Goal: Transaction & Acquisition: Purchase product/service

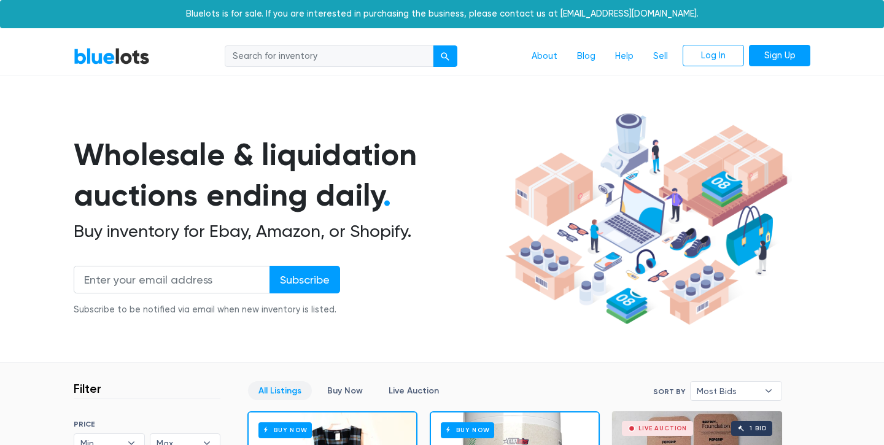
click at [278, 55] on input "search" at bounding box center [329, 56] width 209 height 22
type input "skims"
click at [433, 45] on button "submit" at bounding box center [445, 56] width 25 height 22
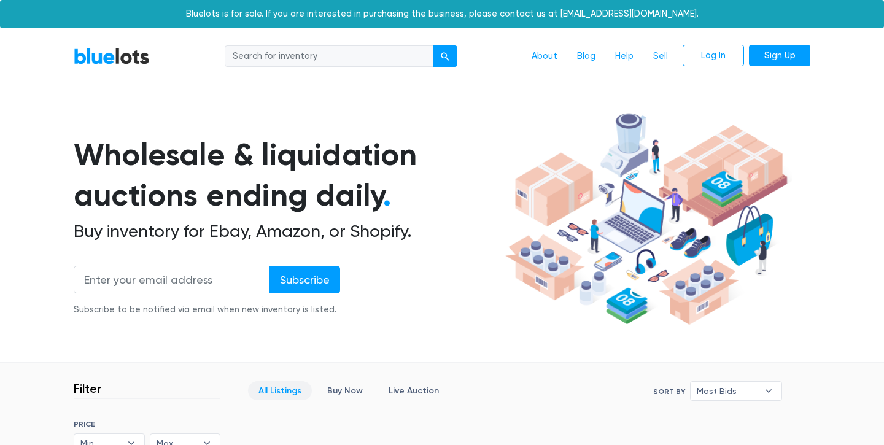
click at [309, 56] on input "search" at bounding box center [329, 56] width 209 height 22
type input "skims"
click at [433, 45] on button "submit" at bounding box center [445, 56] width 25 height 22
click at [291, 393] on link "All Listings" at bounding box center [280, 390] width 64 height 19
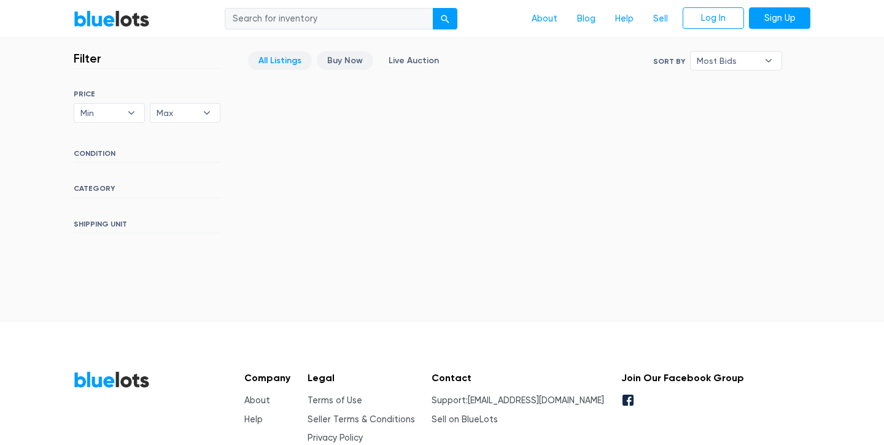
click at [355, 57] on link "Buy Now" at bounding box center [345, 60] width 56 height 19
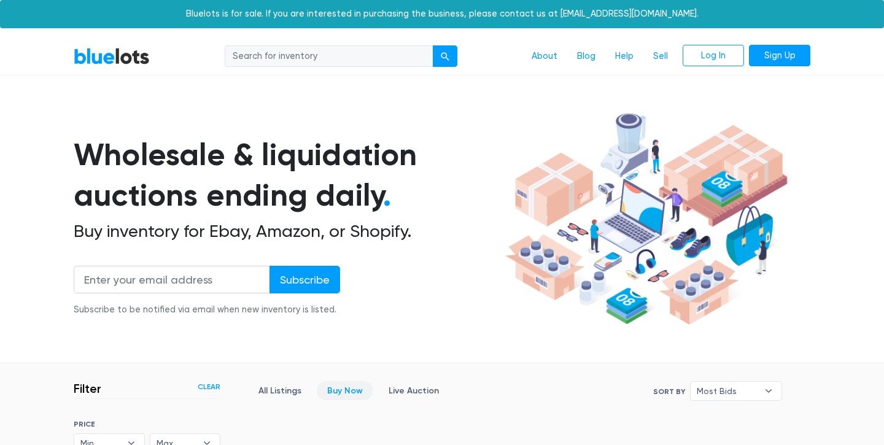
scroll to position [330, 0]
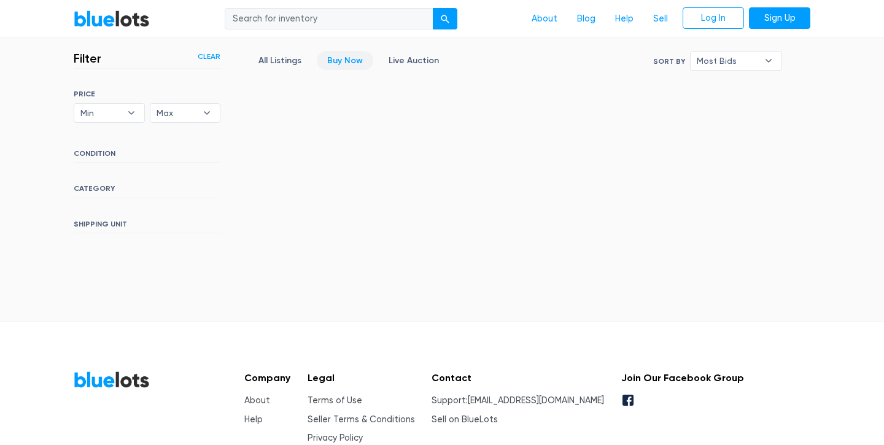
click at [106, 153] on h6 "CONDITION" at bounding box center [147, 156] width 147 height 14
click at [397, 14] on input "search" at bounding box center [329, 18] width 209 height 22
type input "clothing"
click at [433, 7] on button "submit" at bounding box center [445, 18] width 25 height 22
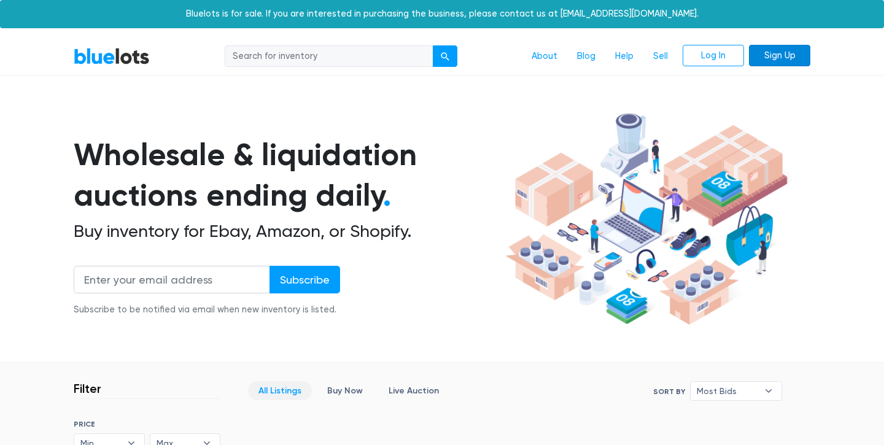
click at [781, 50] on link "Sign Up" at bounding box center [779, 56] width 61 height 22
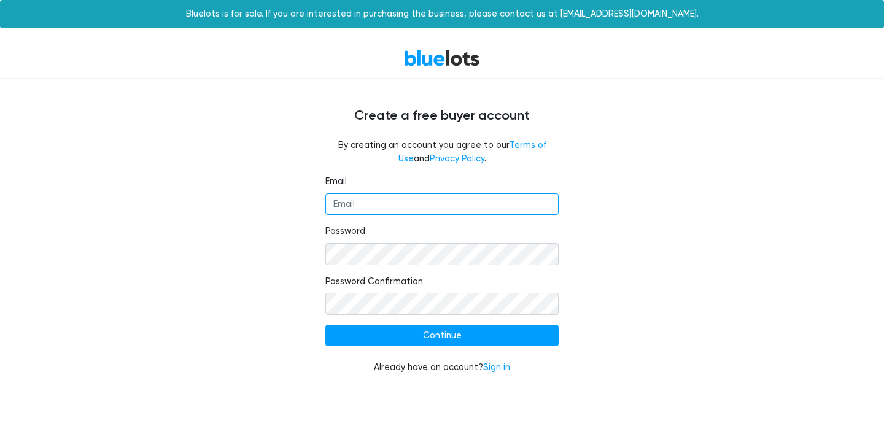
click at [496, 200] on input "Email" at bounding box center [441, 204] width 233 height 22
type input "[EMAIL_ADDRESS][DOMAIN_NAME]"
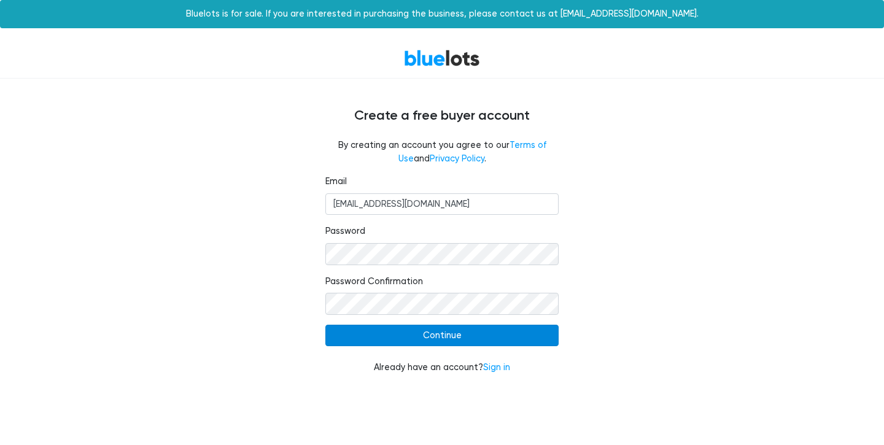
click at [454, 336] on input "Continue" at bounding box center [441, 336] width 233 height 22
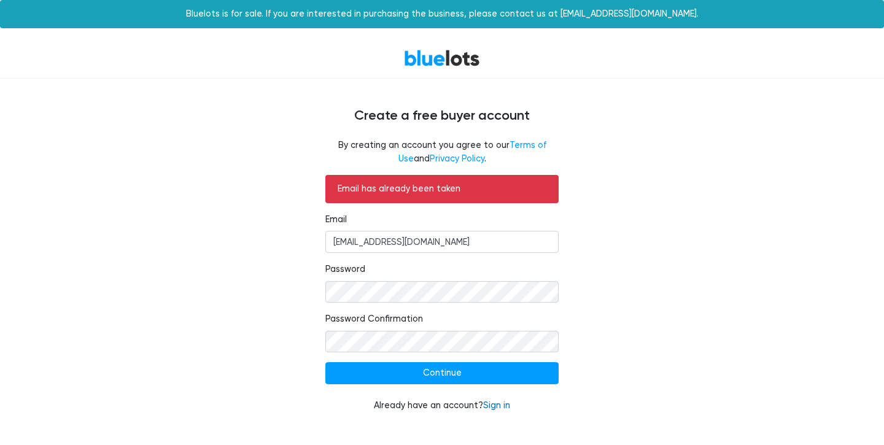
click at [497, 406] on link "Sign in" at bounding box center [496, 405] width 27 height 10
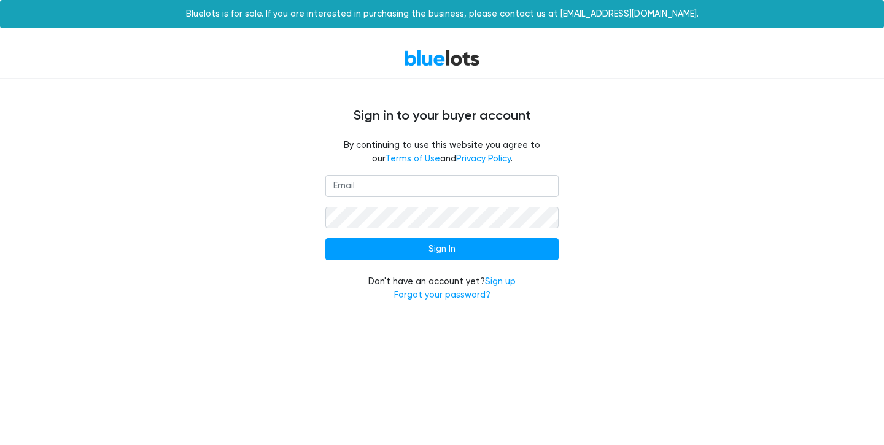
click at [427, 184] on input "email" at bounding box center [441, 186] width 233 height 22
type input "[EMAIL_ADDRESS][DOMAIN_NAME]"
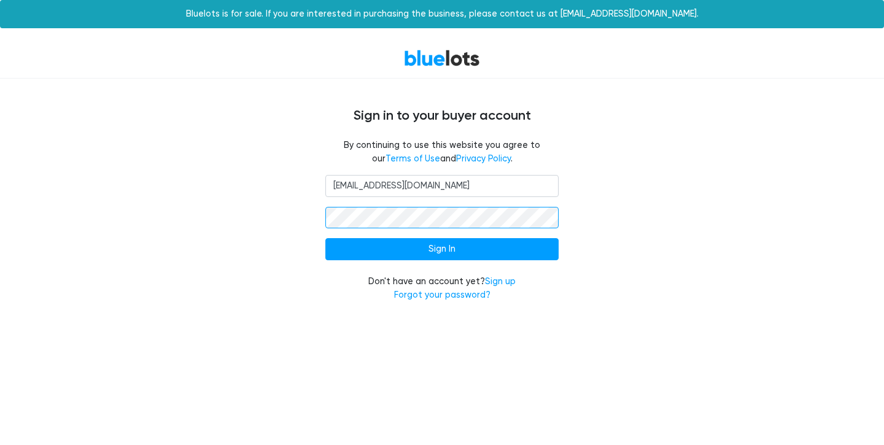
click at [325, 238] on input "Sign In" at bounding box center [441, 249] width 233 height 22
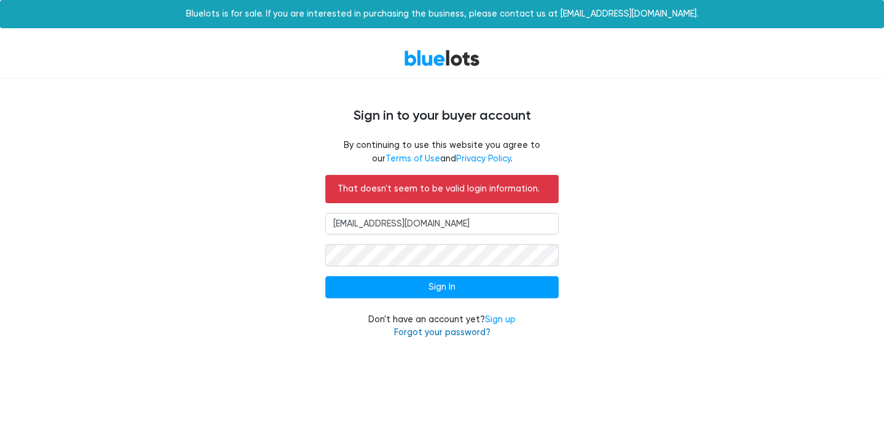
click at [466, 334] on link "Forgot your password?" at bounding box center [442, 332] width 96 height 10
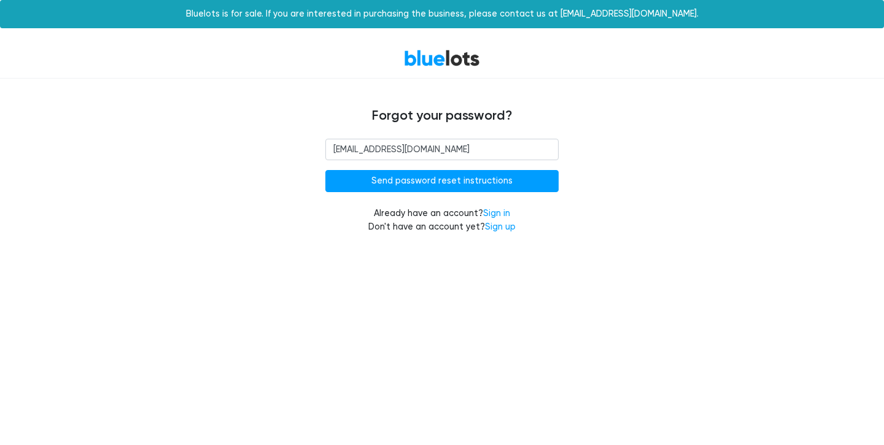
type input "[EMAIL_ADDRESS][DOMAIN_NAME]"
click at [325, 170] on input "Send password reset instructions" at bounding box center [441, 181] width 233 height 22
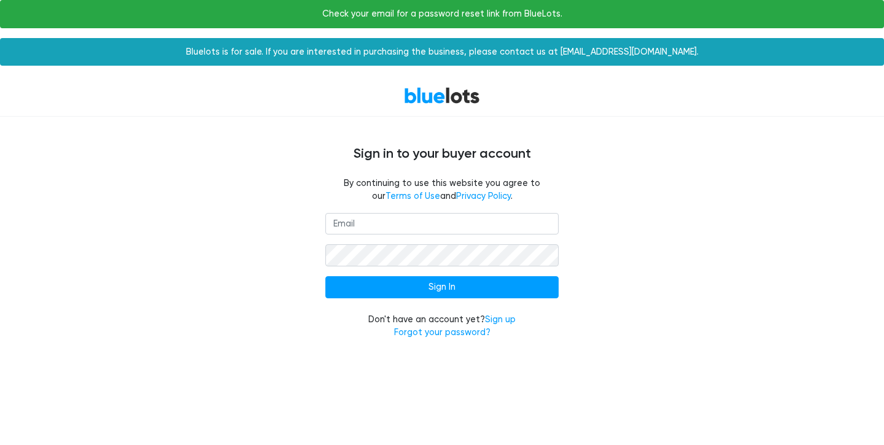
click at [622, 285] on div "Sign In Don't have an account yet? Sign up Forgot your password?" at bounding box center [441, 283] width 755 height 141
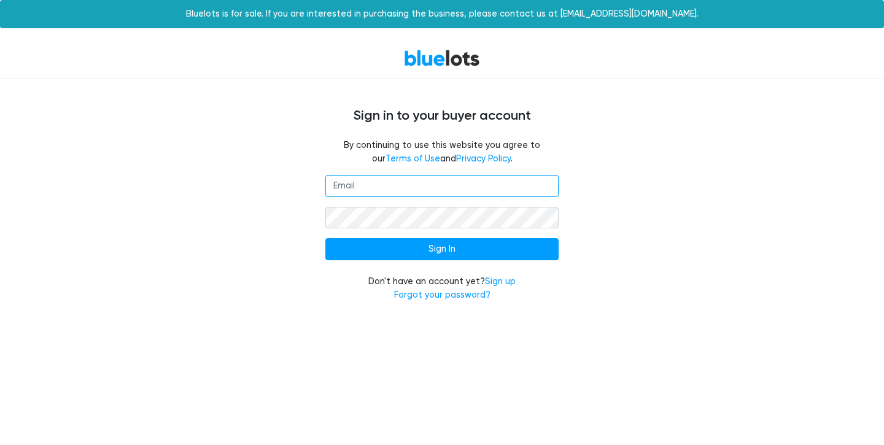
click at [488, 190] on input "email" at bounding box center [441, 186] width 233 height 22
type input "tnclemmons@yahoo.com"
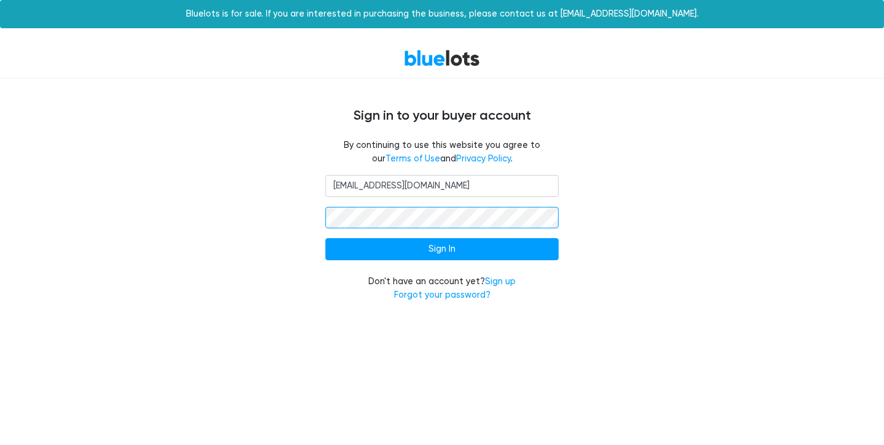
click at [325, 238] on input "Sign In" at bounding box center [441, 249] width 233 height 22
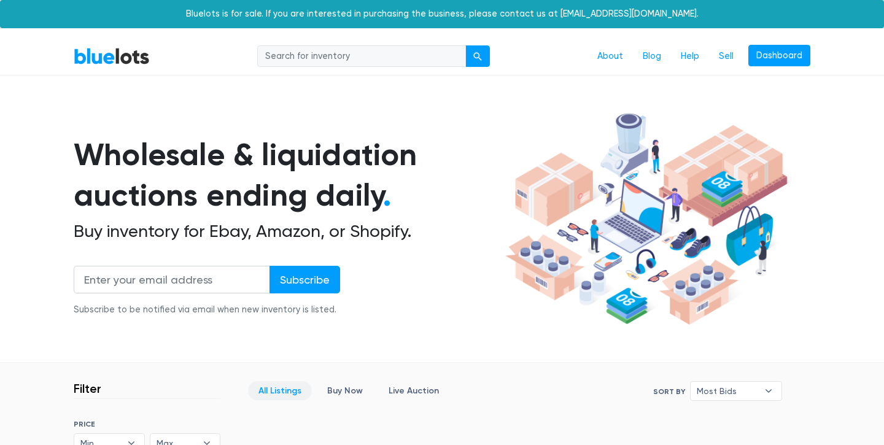
click at [440, 53] on input "search" at bounding box center [361, 56] width 209 height 22
type input "skims"
click at [479, 56] on div "submit" at bounding box center [477, 56] width 9 height 9
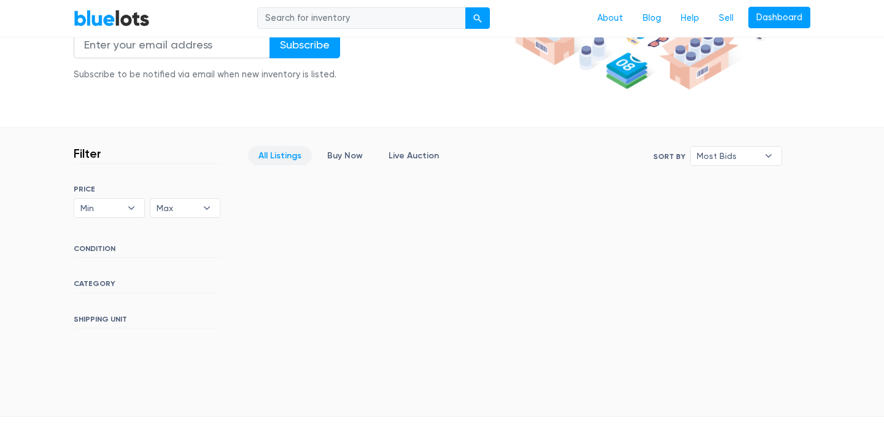
scroll to position [236, 0]
click at [352, 153] on link "Buy Now" at bounding box center [345, 154] width 56 height 19
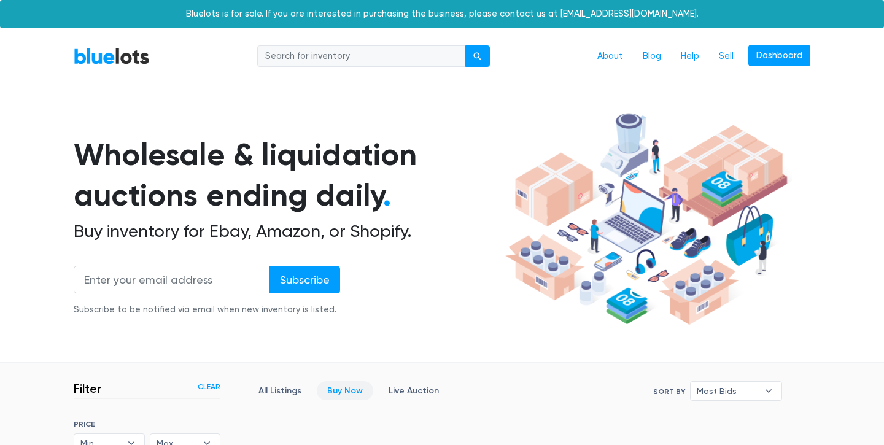
scroll to position [330, 0]
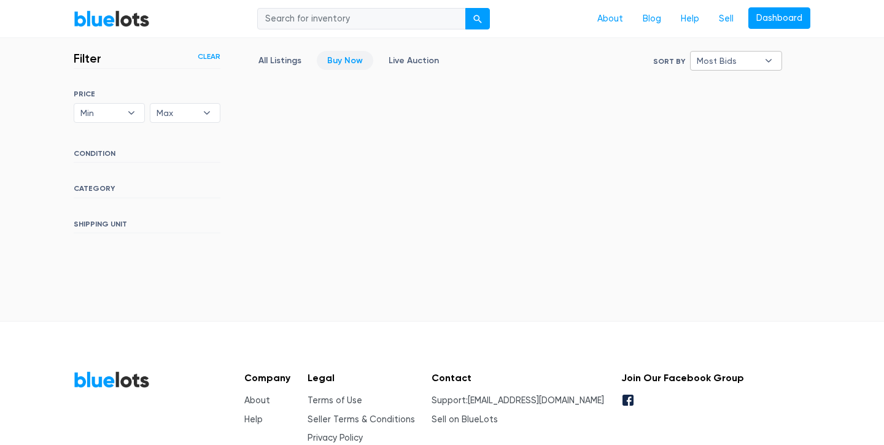
click at [772, 60] on b "▾" at bounding box center [769, 61] width 26 height 18
click at [756, 103] on li "Ending Soonest" at bounding box center [742, 105] width 96 height 20
select select "ending_soonest"
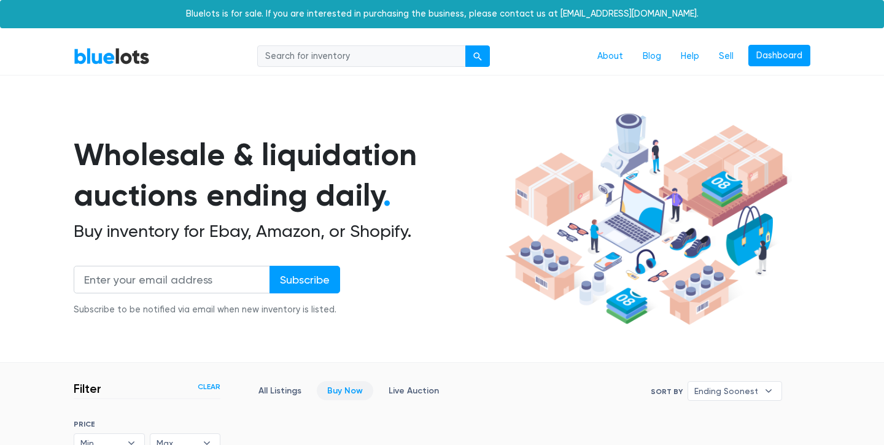
scroll to position [330, 0]
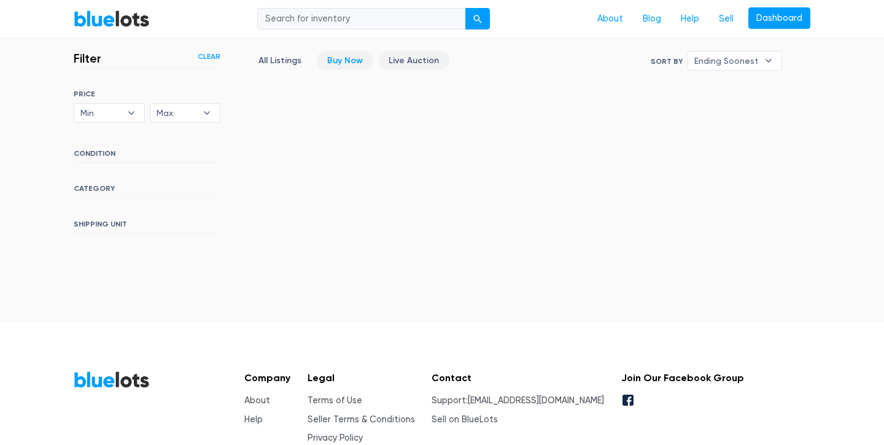
click at [425, 62] on link "Live Auction" at bounding box center [413, 60] width 71 height 19
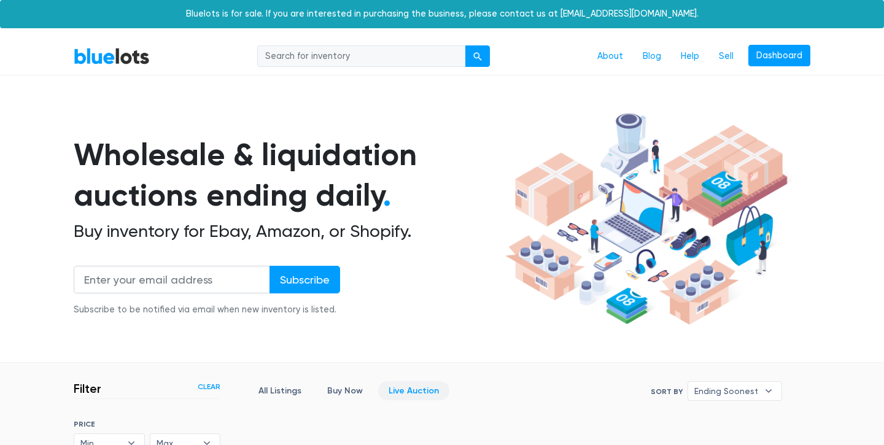
scroll to position [330, 0]
